Goal: Information Seeking & Learning: Check status

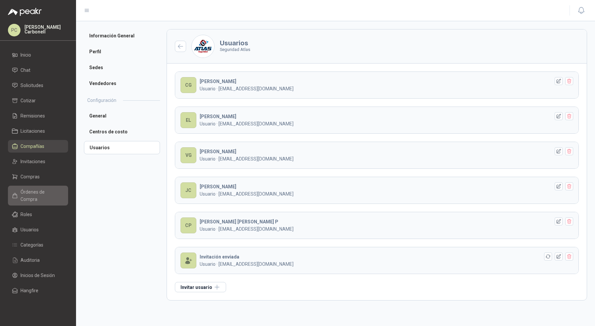
click at [38, 187] on link "Órdenes de Compra" at bounding box center [38, 195] width 60 height 20
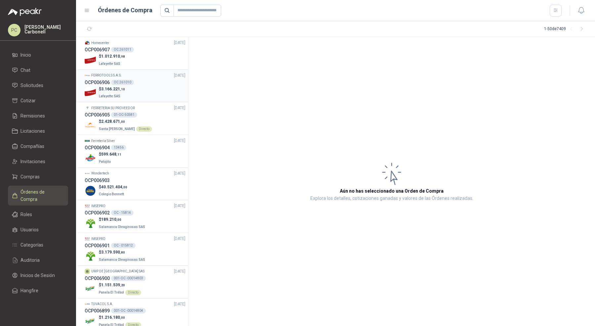
click at [158, 99] on div "$ 3.166.221 ,10 Lafayette SAS" at bounding box center [135, 93] width 101 height 14
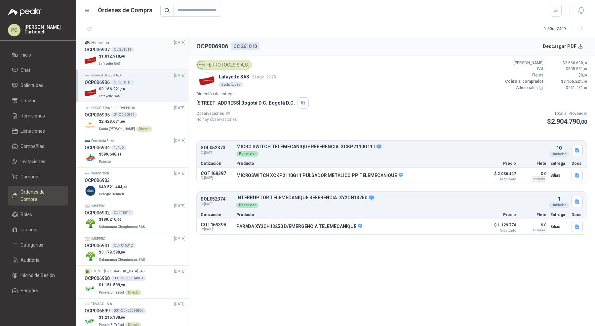
click at [142, 60] on div "$ 1.012.910 ,[GEOGRAPHIC_DATA]" at bounding box center [135, 60] width 101 height 14
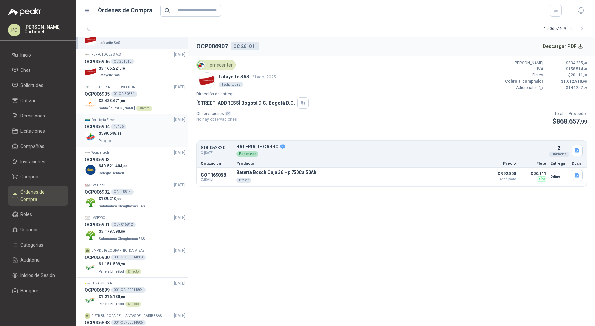
scroll to position [21, 0]
click at [155, 121] on div "Ferretería Silver [DATE]" at bounding box center [135, 119] width 101 height 6
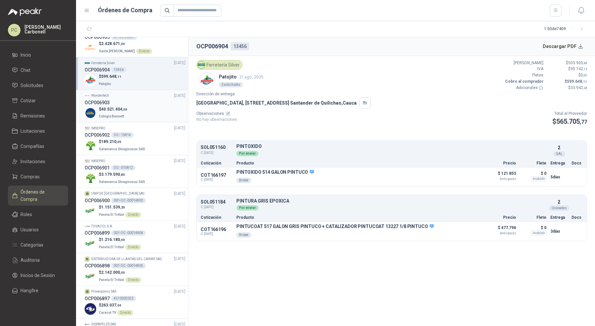
scroll to position [78, 0]
click at [140, 96] on div "Wondertech [DATE]" at bounding box center [135, 95] width 101 height 6
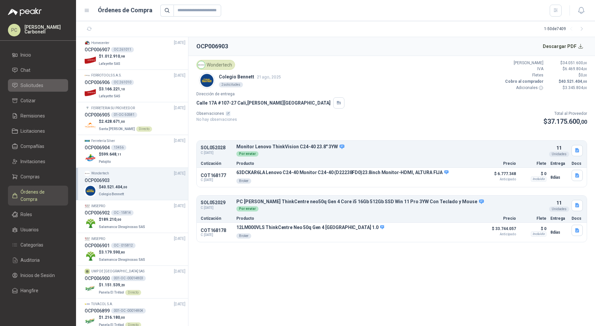
click at [39, 82] on span "Solicitudes" at bounding box center [31, 85] width 23 height 7
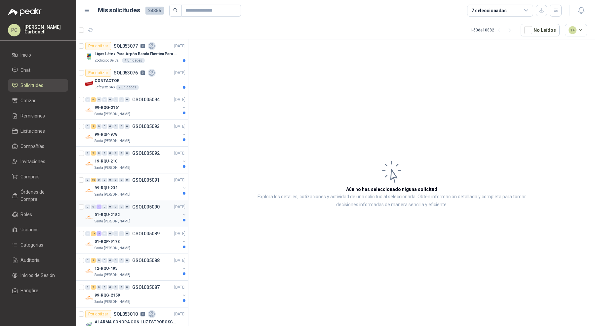
scroll to position [54, 0]
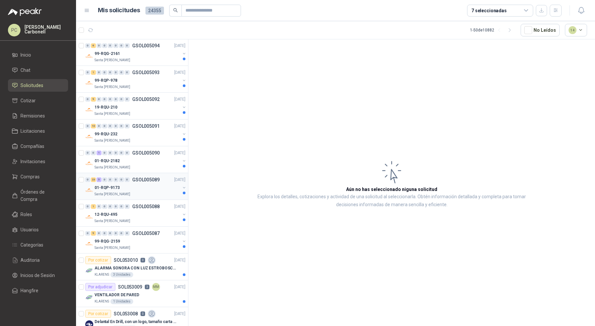
click at [133, 189] on div "01-RQP-9173" at bounding box center [138, 187] width 86 height 8
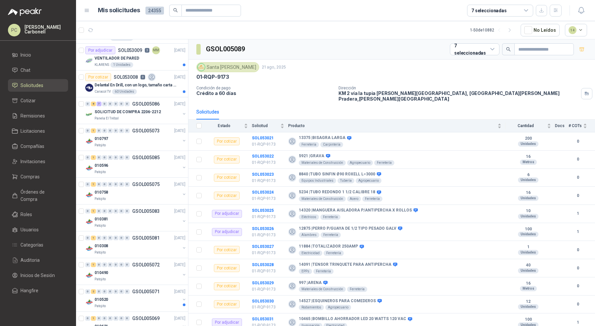
scroll to position [310, 0]
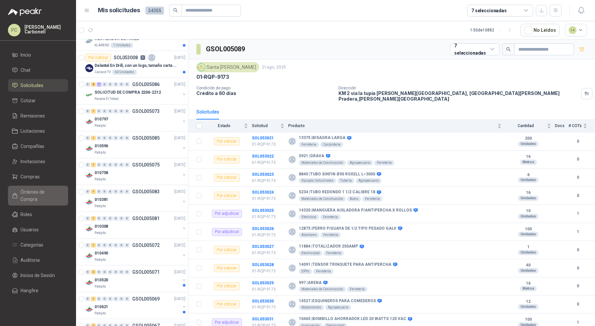
click at [48, 186] on link "Órdenes de Compra" at bounding box center [38, 195] width 60 height 20
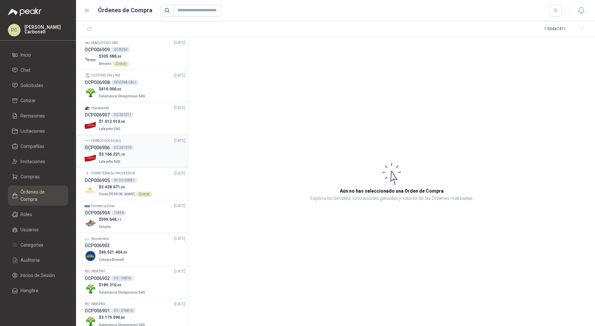
click at [135, 159] on div "$ 3.166.221 ,10 Lafayette SAS" at bounding box center [135, 158] width 101 height 14
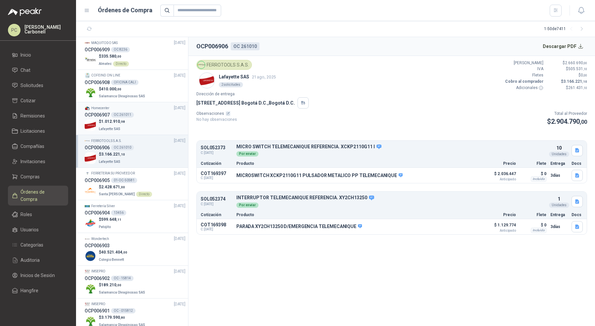
click at [137, 127] on div "$ 1.012.910 ,[GEOGRAPHIC_DATA]" at bounding box center [135, 125] width 101 height 14
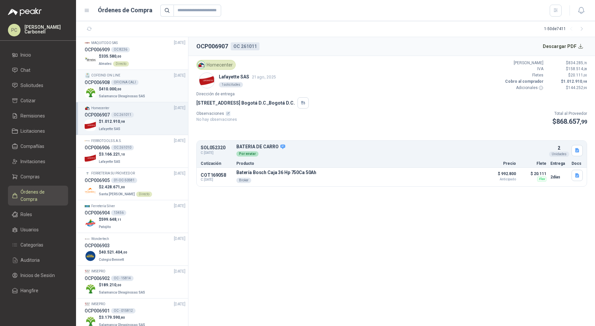
click at [135, 89] on p "$ 410.000 ,00" at bounding box center [123, 89] width 48 height 6
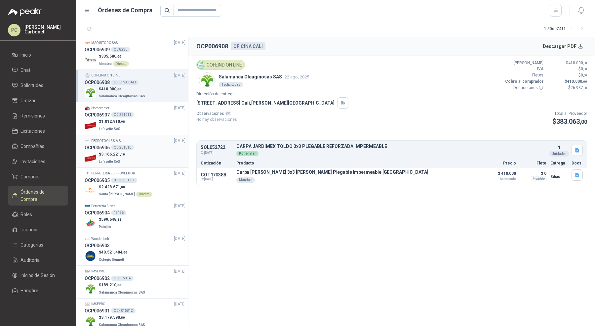
click at [149, 166] on li "FERROTOOLS S.A.S. [DATE] OCP006906 OC 261010 $ 3.166.221 ,10 Lafayette SAS" at bounding box center [132, 151] width 112 height 33
click at [149, 157] on div "$ 3.166.221 ,10 Lafayette SAS" at bounding box center [135, 158] width 101 height 14
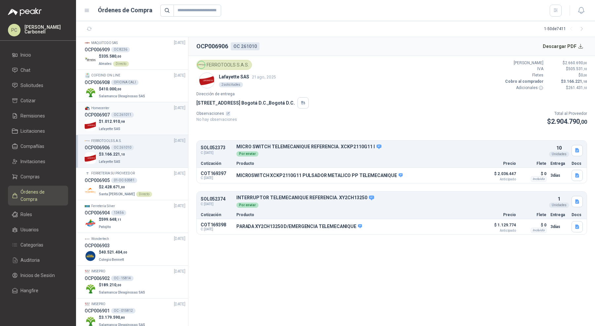
click at [147, 133] on li "Homecenter [DATE] OCP006907 OC 261011 $ 1.012.910 ,[GEOGRAPHIC_DATA]" at bounding box center [132, 118] width 112 height 33
